Goal: Task Accomplishment & Management: Use online tool/utility

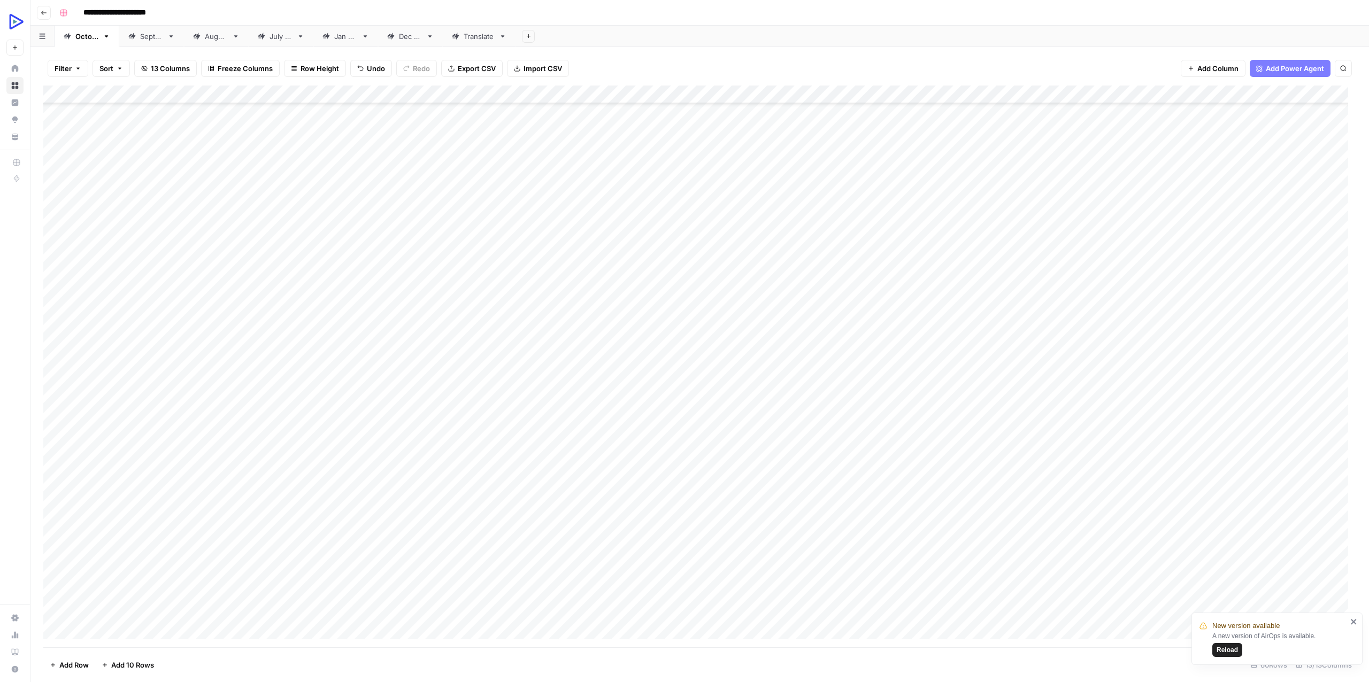
scroll to position [128, 0]
click at [1323, 456] on div "Add Column" at bounding box center [699, 367] width 1313 height 562
click at [1246, 455] on div "Add Column" at bounding box center [699, 367] width 1313 height 562
click at [1318, 450] on div "Add Column" at bounding box center [699, 367] width 1313 height 562
click at [528, 582] on div "Add Column" at bounding box center [699, 367] width 1313 height 562
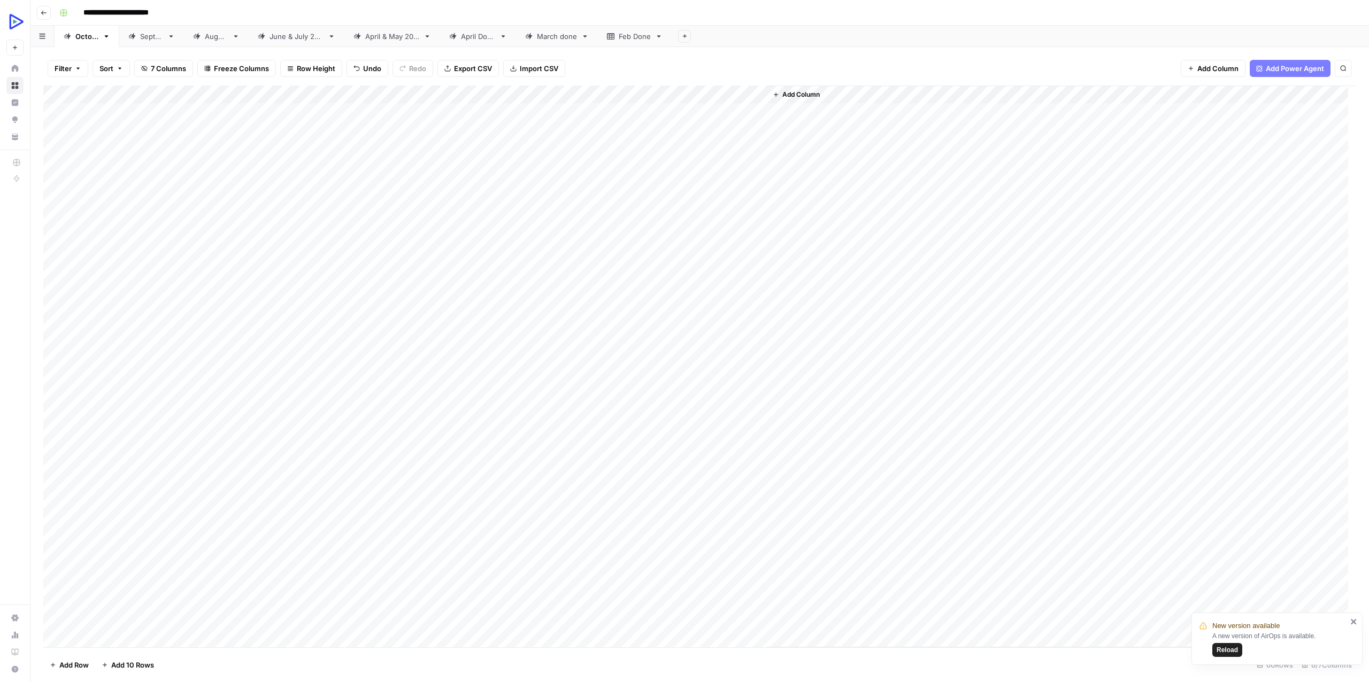
click at [622, 582] on div "Add Column" at bounding box center [699, 367] width 1313 height 562
